Goal: Find specific page/section: Find specific page/section

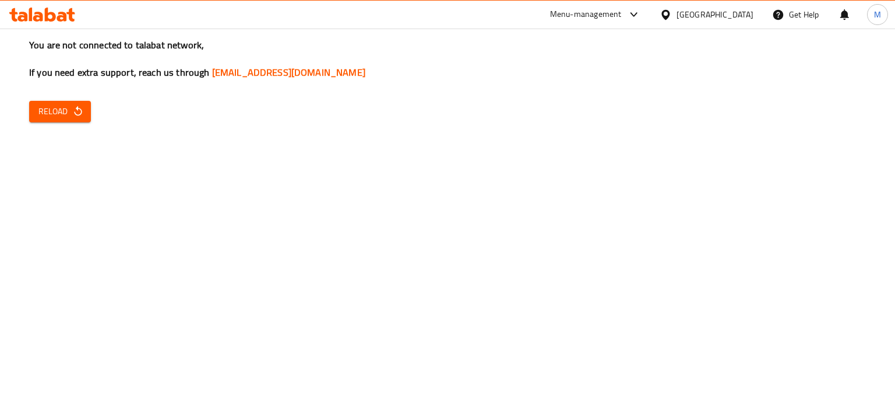
click at [68, 107] on span "Reload" at bounding box center [59, 111] width 43 height 15
click at [51, 111] on span "Reload" at bounding box center [59, 111] width 43 height 15
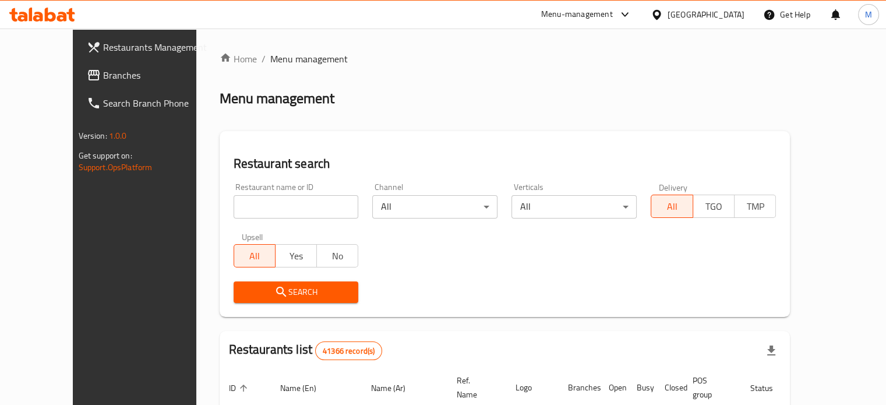
click at [613, 17] on div "Menu-management" at bounding box center [577, 15] width 72 height 14
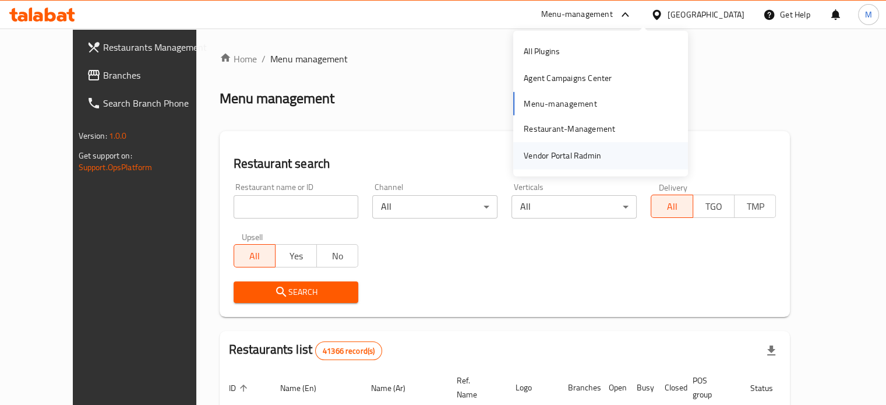
click at [543, 161] on div "Vendor Portal Radmin" at bounding box center [562, 155] width 77 height 13
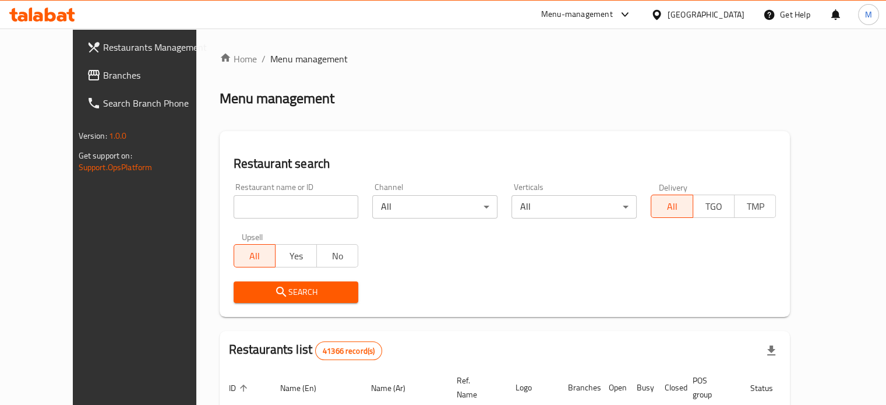
click at [281, 209] on input "search" at bounding box center [296, 206] width 125 height 23
type input "monginis"
click at [274, 296] on icon "submit" at bounding box center [281, 292] width 14 height 14
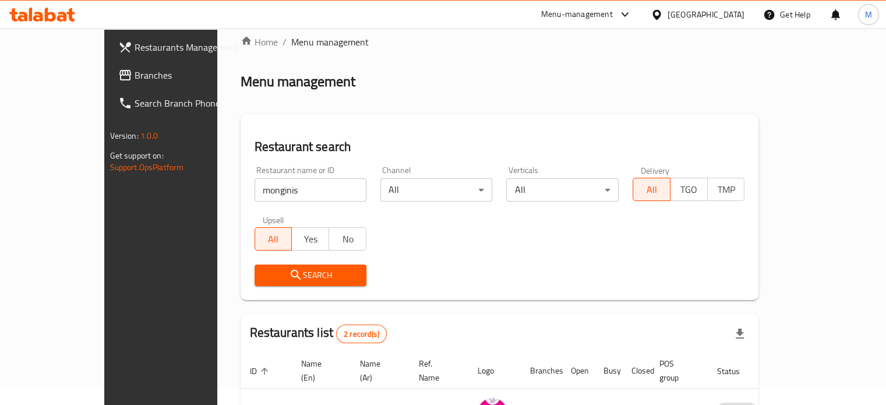
scroll to position [132, 0]
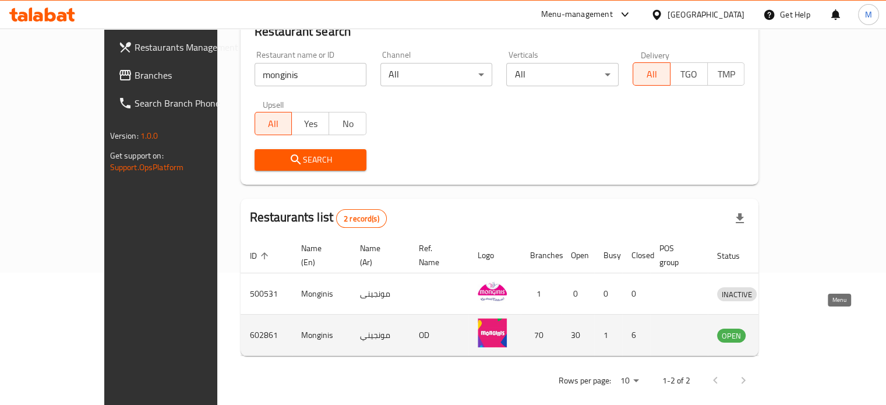
click at [794, 331] on icon "enhanced table" at bounding box center [787, 336] width 13 height 10
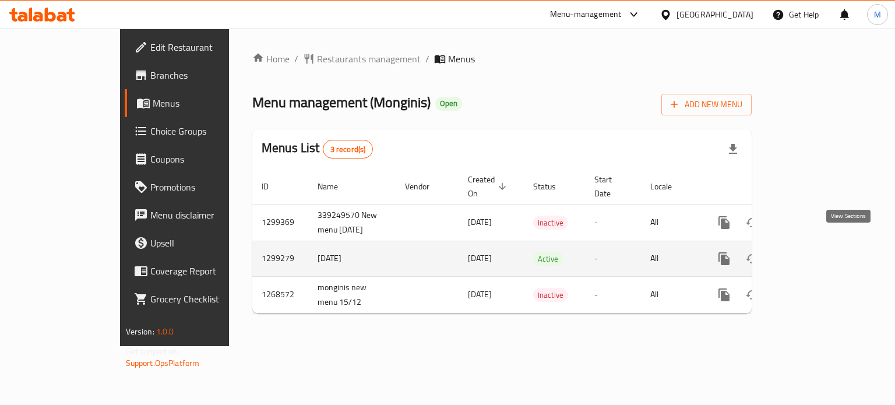
click at [822, 252] on link "enhanced table" at bounding box center [808, 259] width 28 height 28
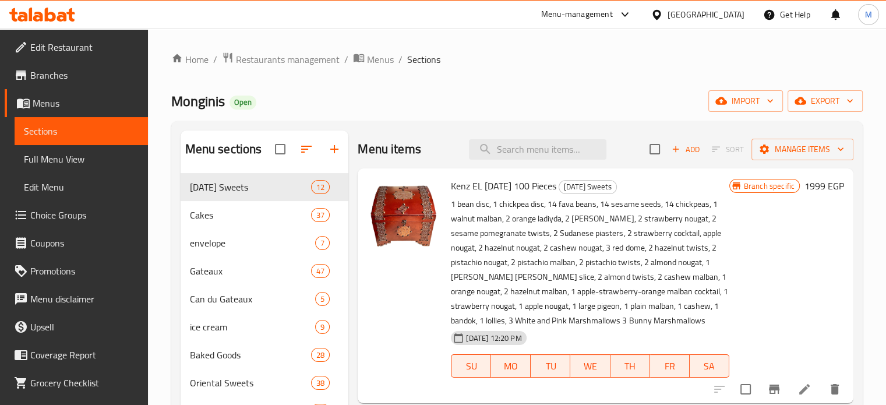
click at [65, 77] on span "Branches" at bounding box center [84, 75] width 108 height 14
